Goal: Information Seeking & Learning: Understand process/instructions

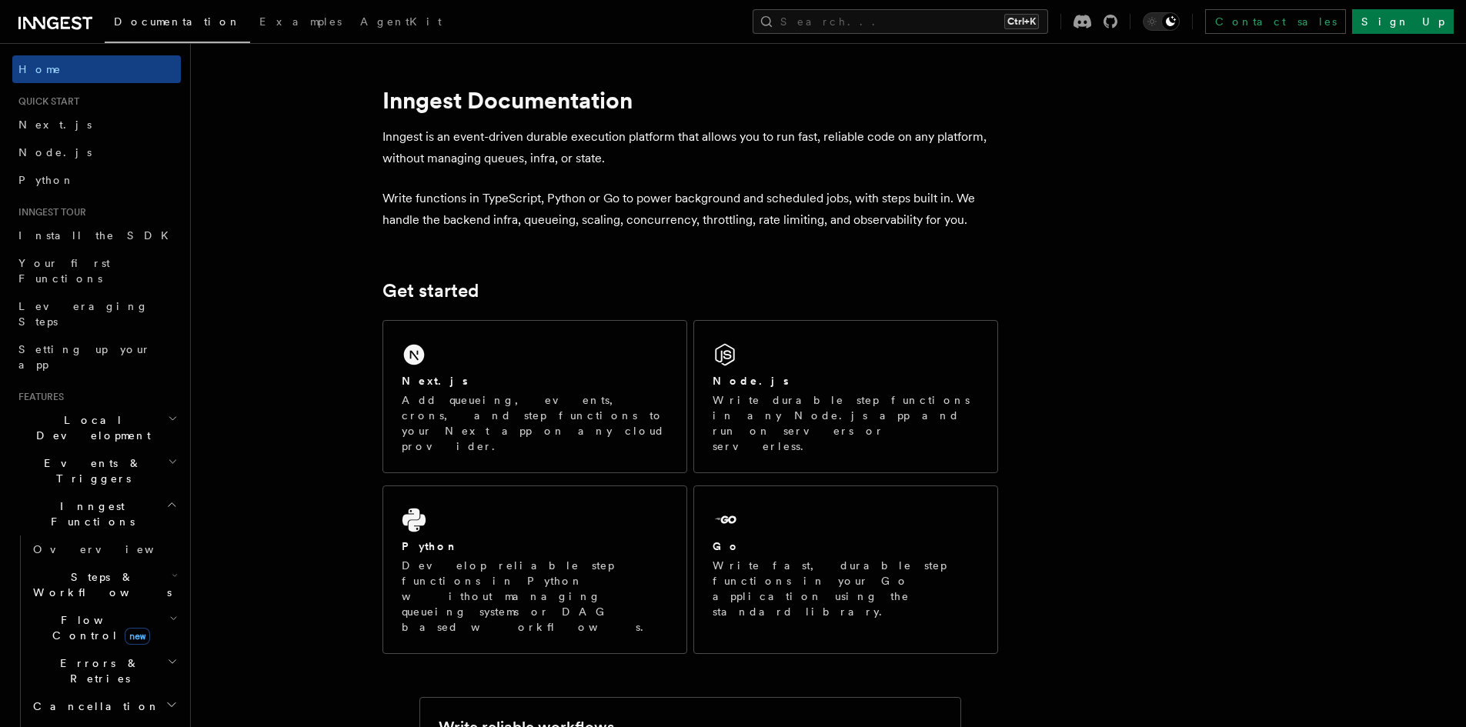
click at [500, 405] on p "Add queueing, events, crons, and step functions to your Next app on any cloud p…" at bounding box center [535, 423] width 266 height 62
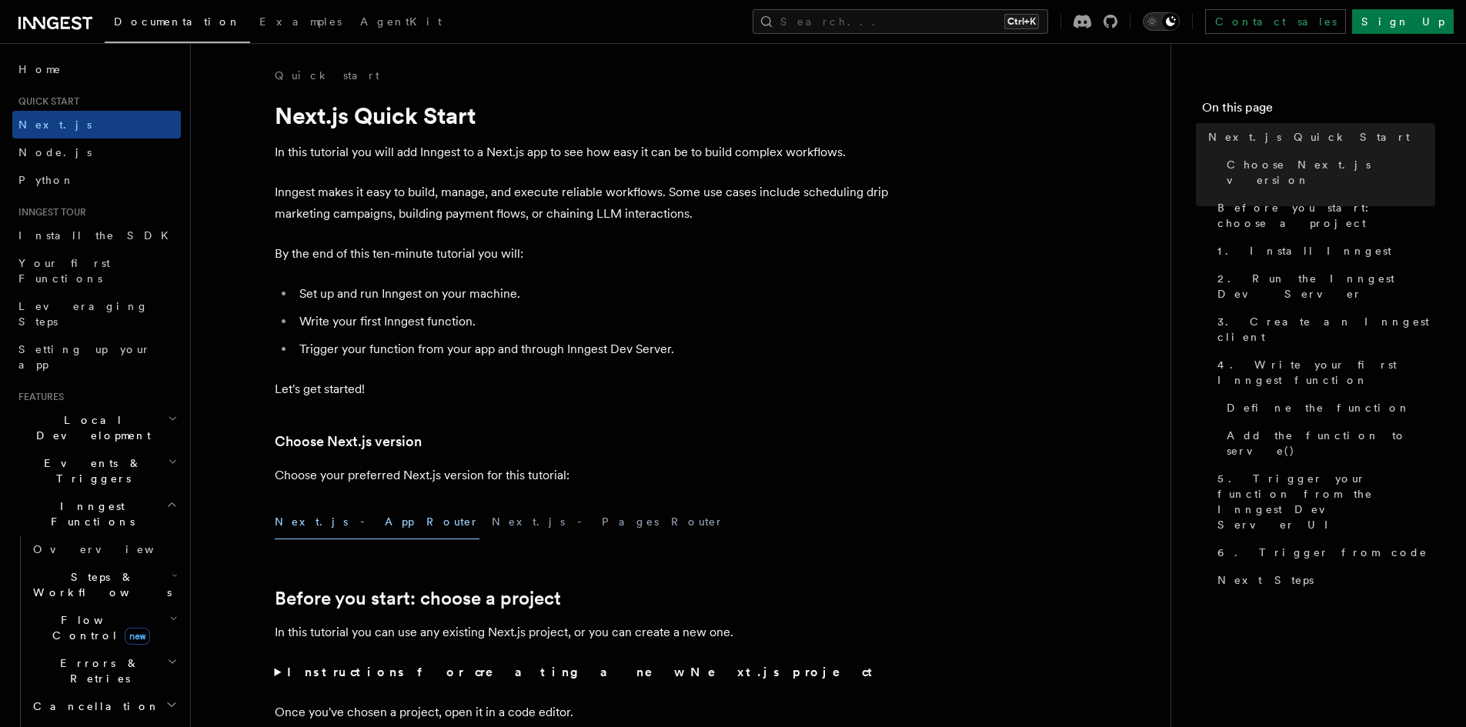
click at [1156, 22] on icon "Toggle dark mode" at bounding box center [1151, 22] width 8 height 8
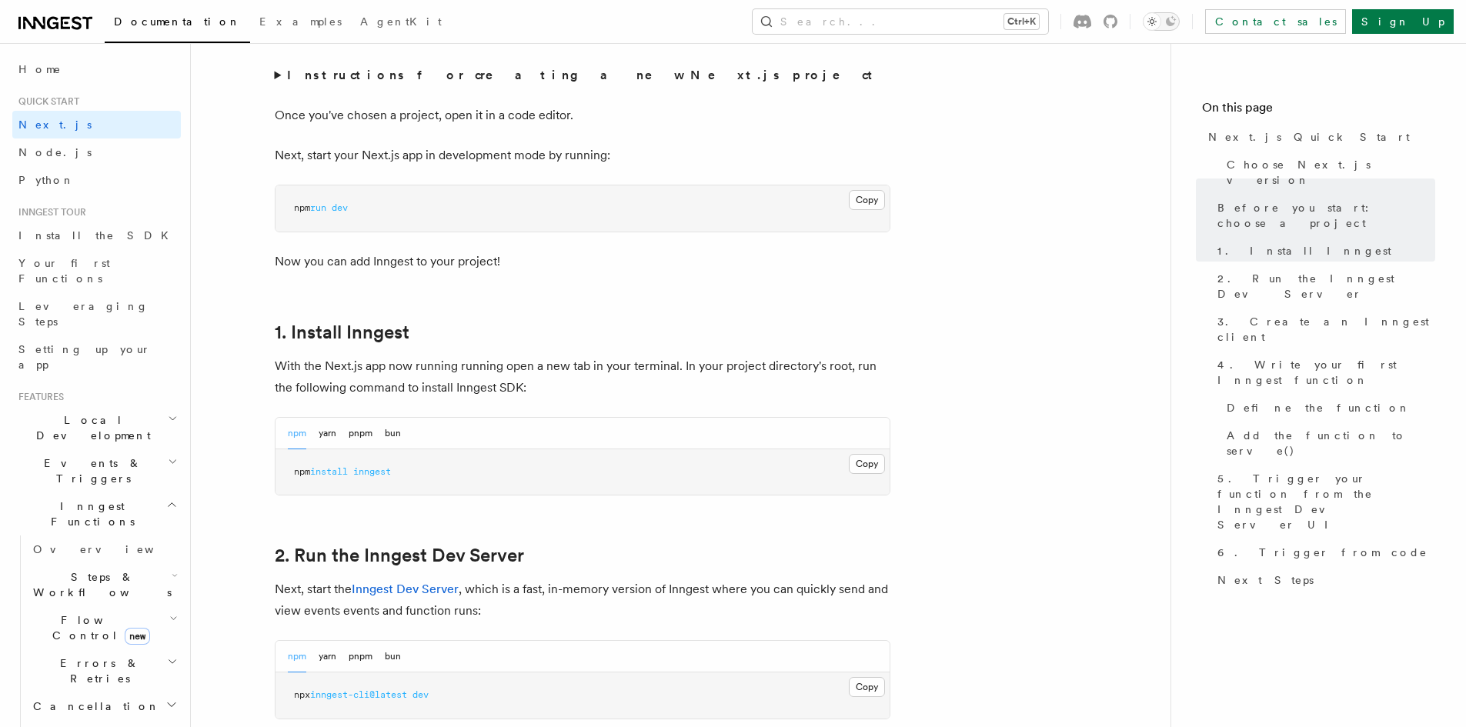
scroll to position [602, 0]
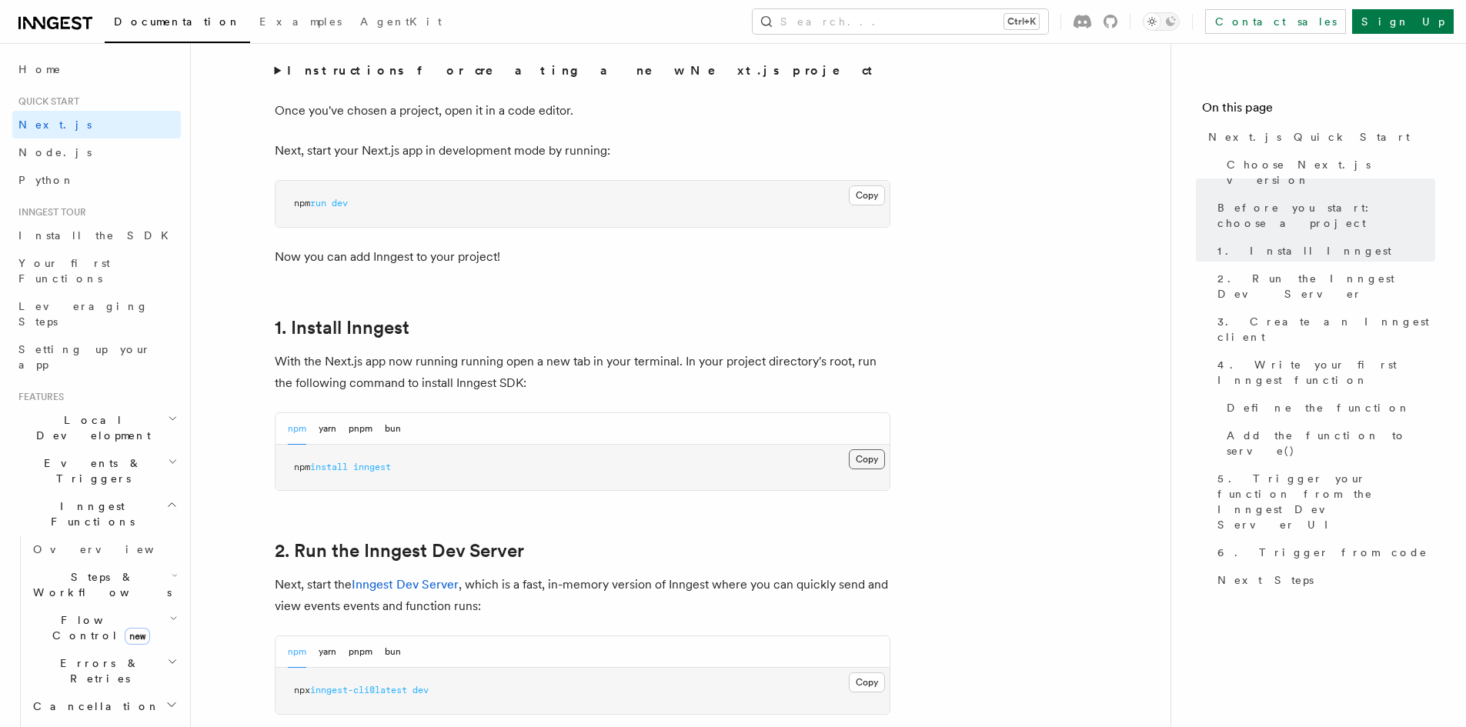
click at [858, 463] on button "Copy Copied" at bounding box center [867, 459] width 36 height 20
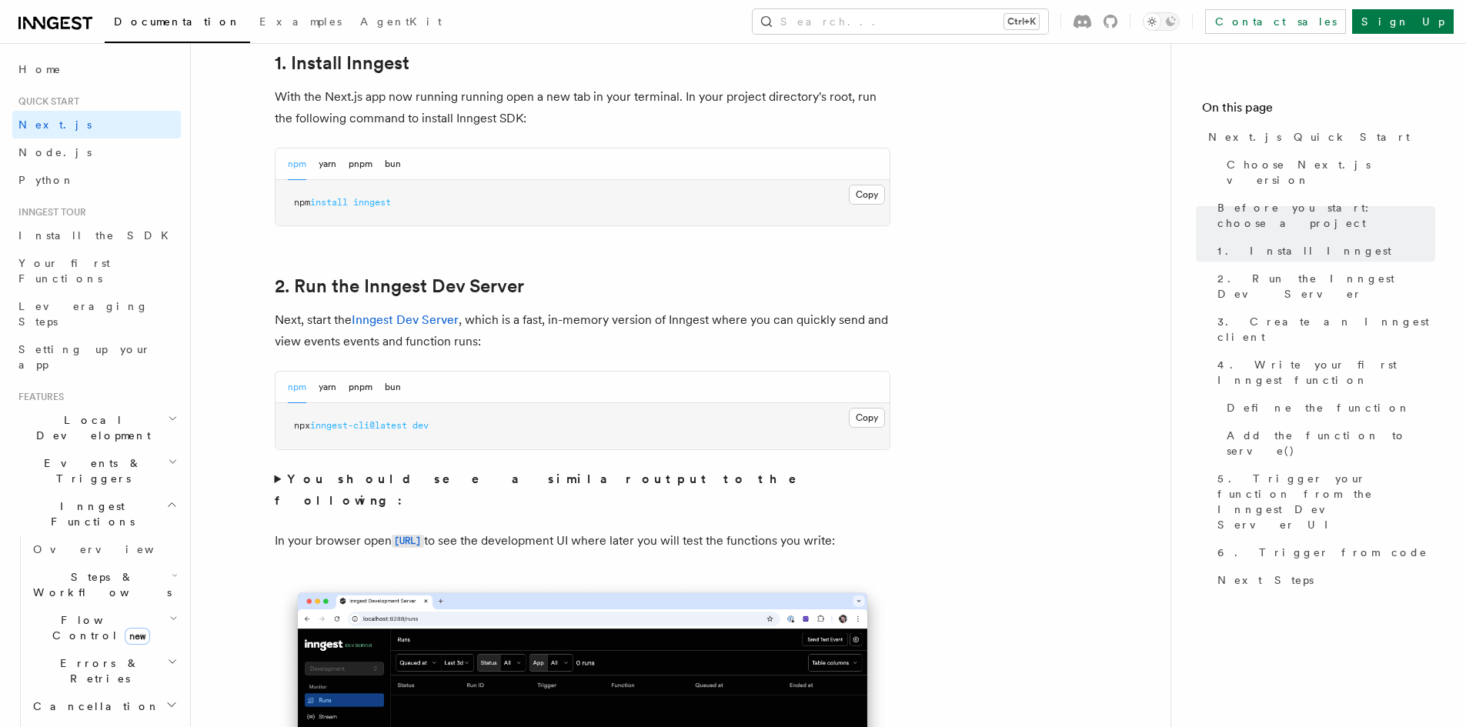
scroll to position [871, 0]
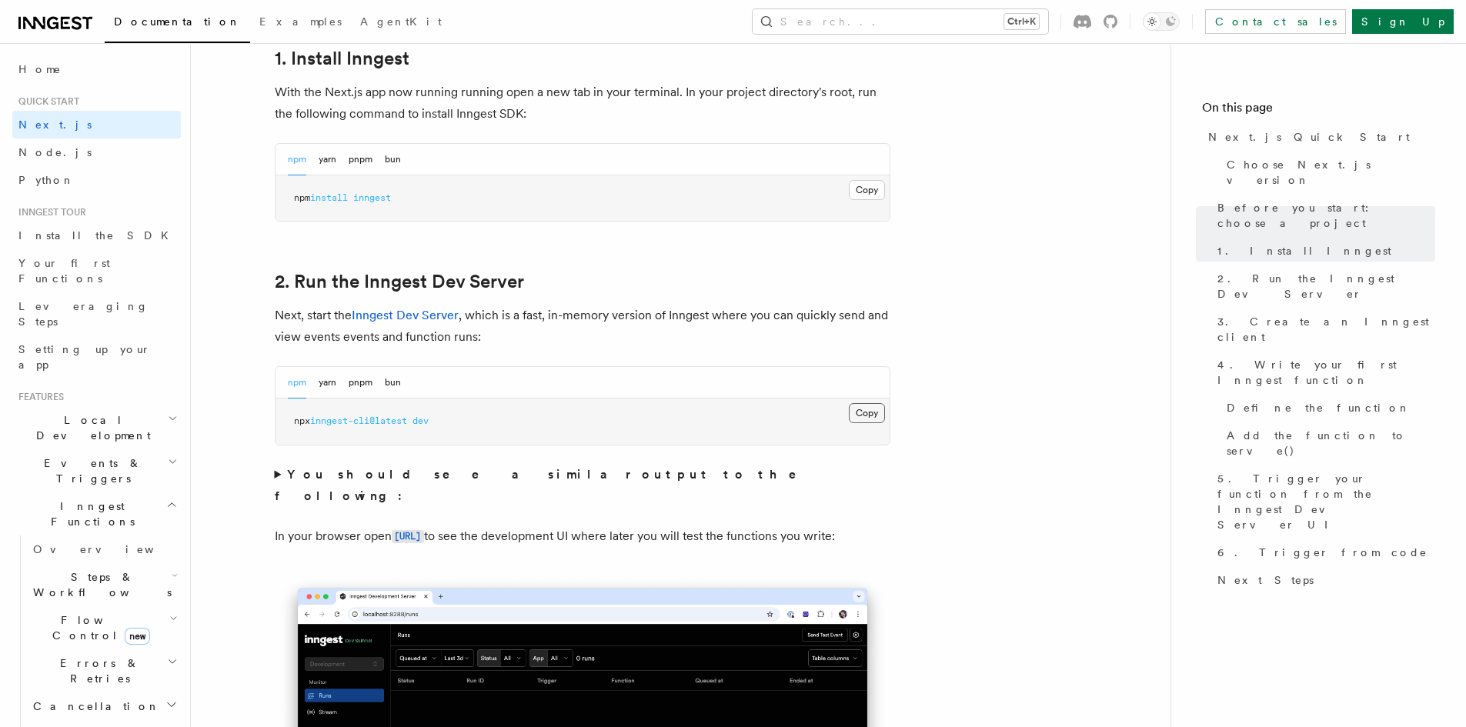
click at [865, 417] on button "Copy Copied" at bounding box center [867, 413] width 36 height 20
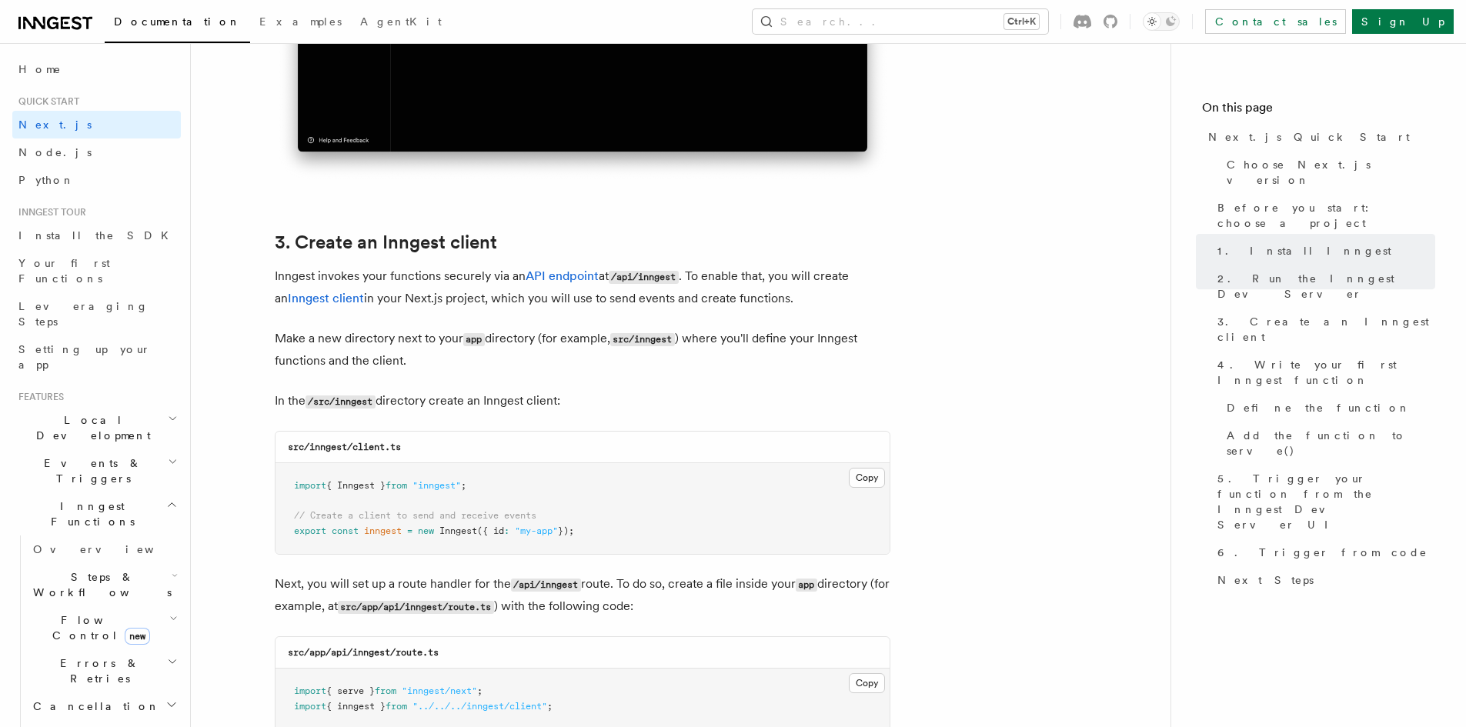
scroll to position [1672, 0]
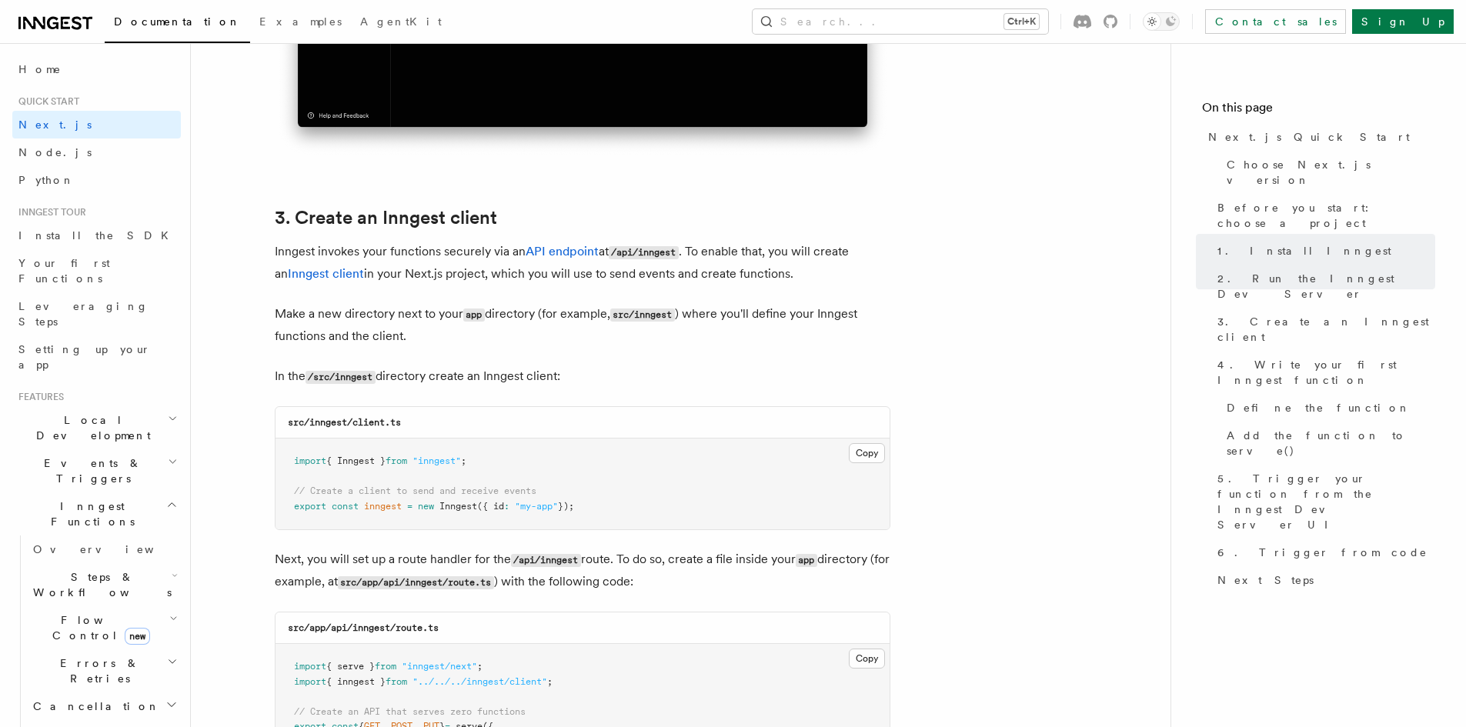
click at [310, 423] on code "src/inngest/client.ts" at bounding box center [344, 422] width 113 height 11
copy code "inngest"
click at [401, 418] on code "src/inngest/client.ts" at bounding box center [344, 422] width 113 height 11
drag, startPoint x: 308, startPoint y: 420, endPoint x: 429, endPoint y: 422, distance: 120.8
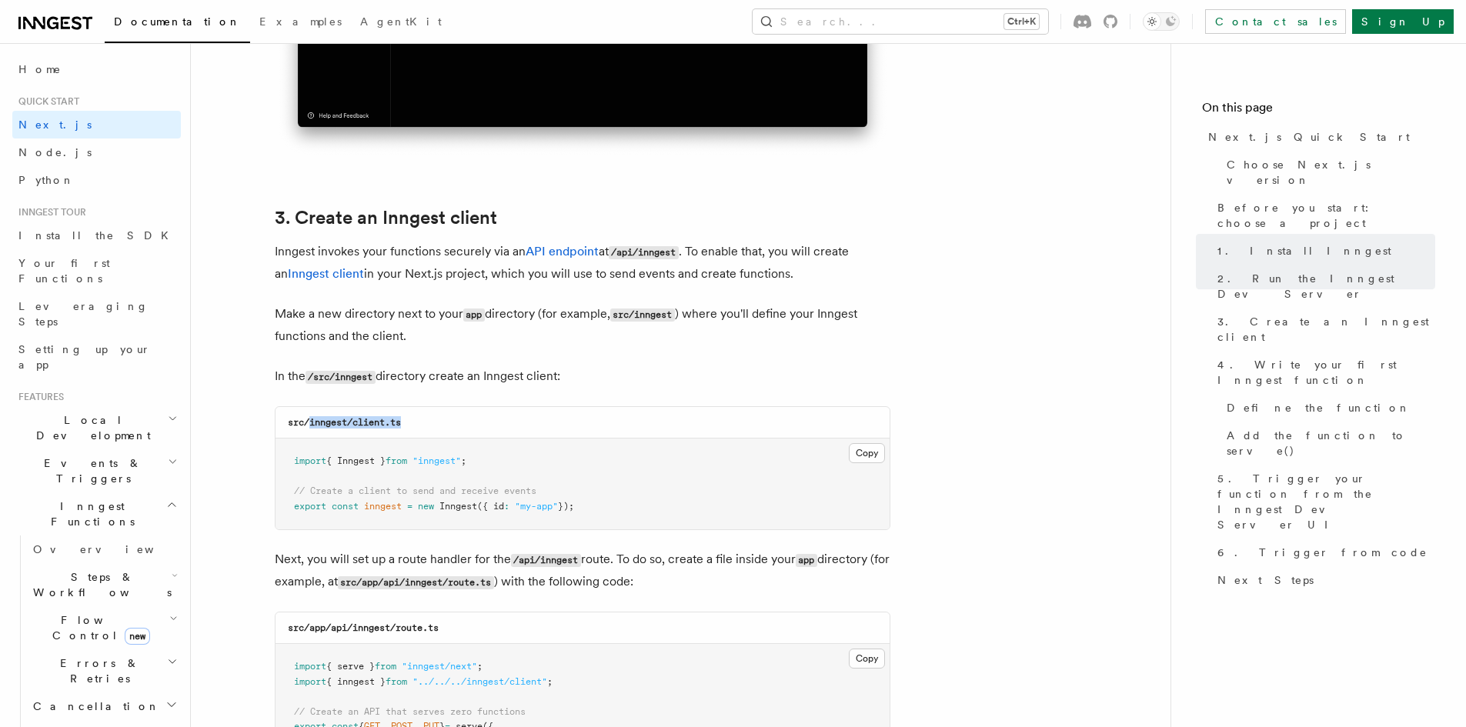
click at [429, 422] on div "src/inngest/client.ts" at bounding box center [582, 423] width 614 height 32
copy code "inngest/client.ts"
click at [865, 455] on button "Copy Copied" at bounding box center [867, 453] width 36 height 20
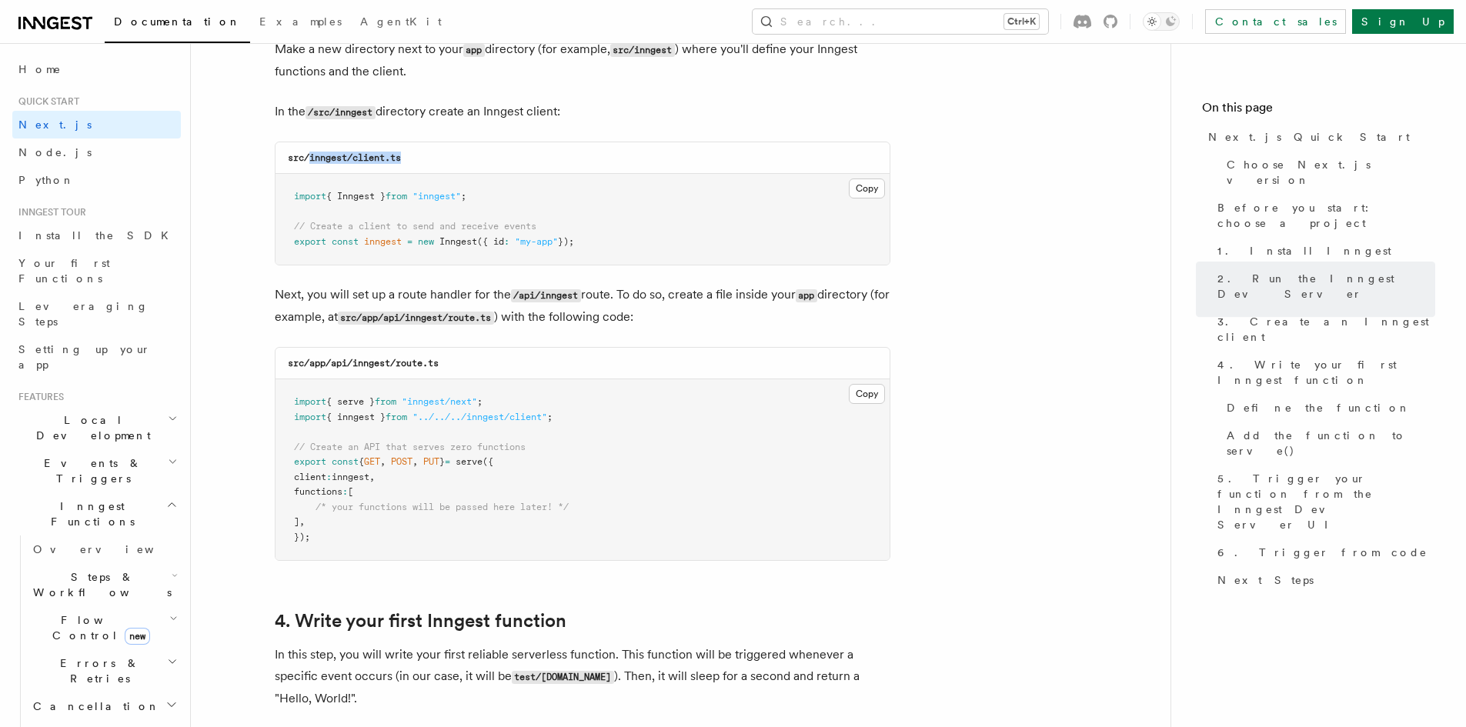
scroll to position [1937, 0]
click at [863, 399] on button "Copy Copied" at bounding box center [867, 393] width 36 height 20
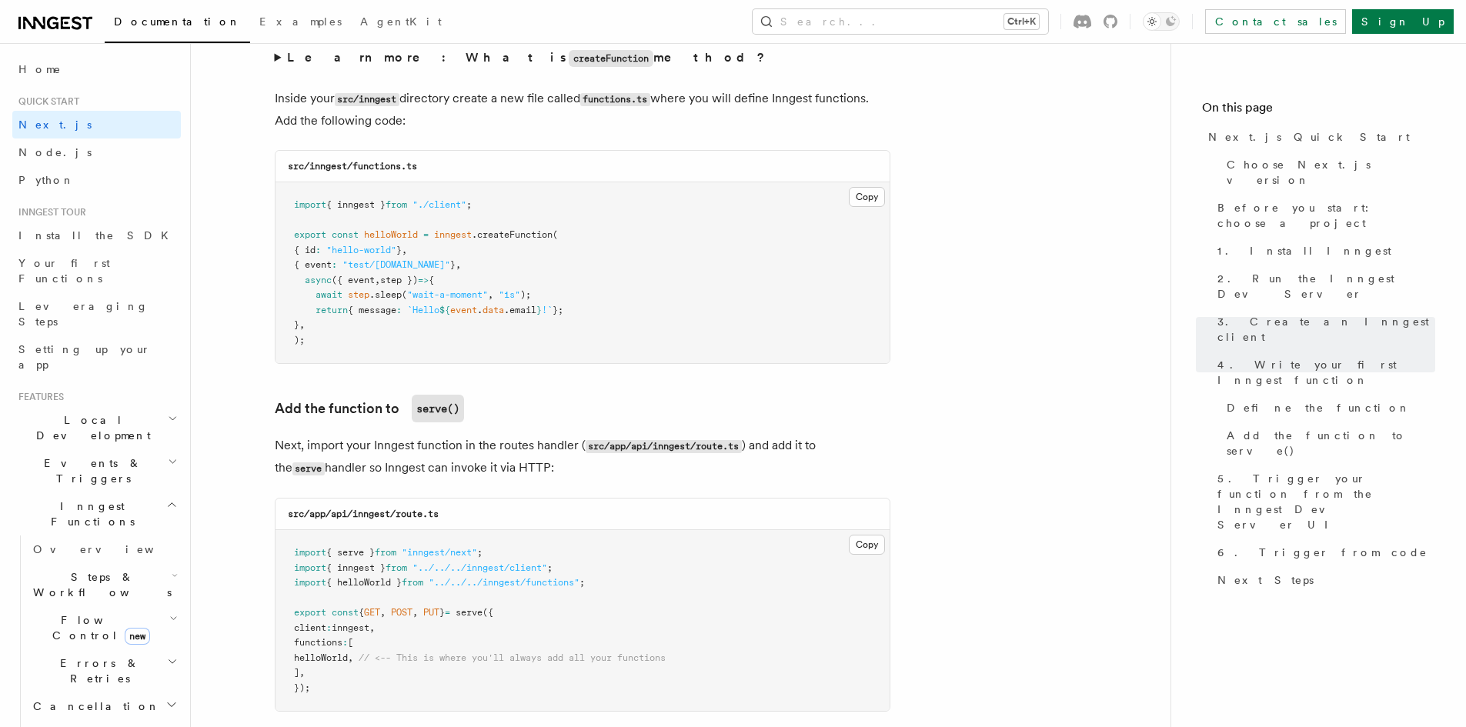
scroll to position [2704, 0]
click at [865, 203] on button "Copy Copied" at bounding box center [867, 198] width 36 height 20
click at [73, 23] on icon at bounding box center [55, 23] width 74 height 18
